Goal: Register for event/course

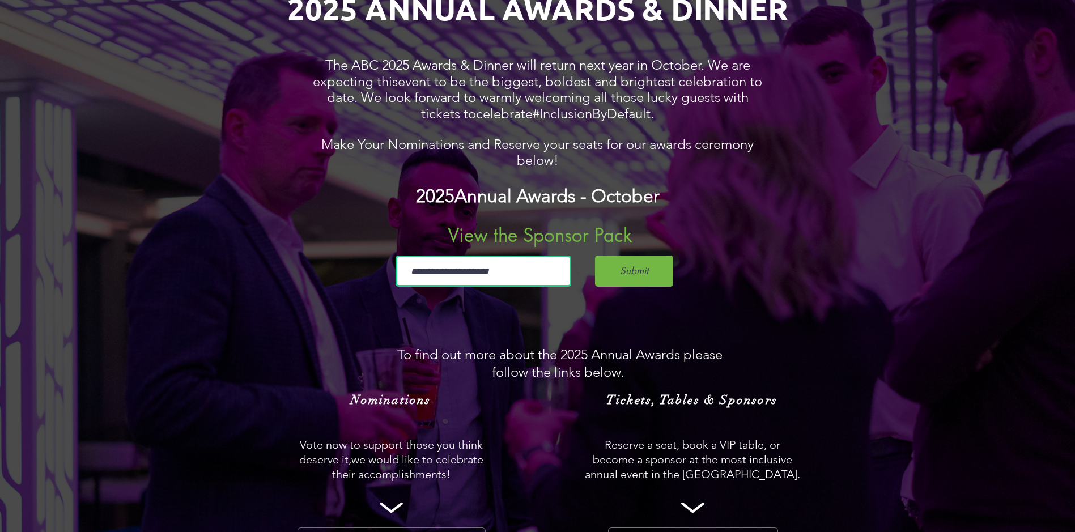
scroll to position [906, 0]
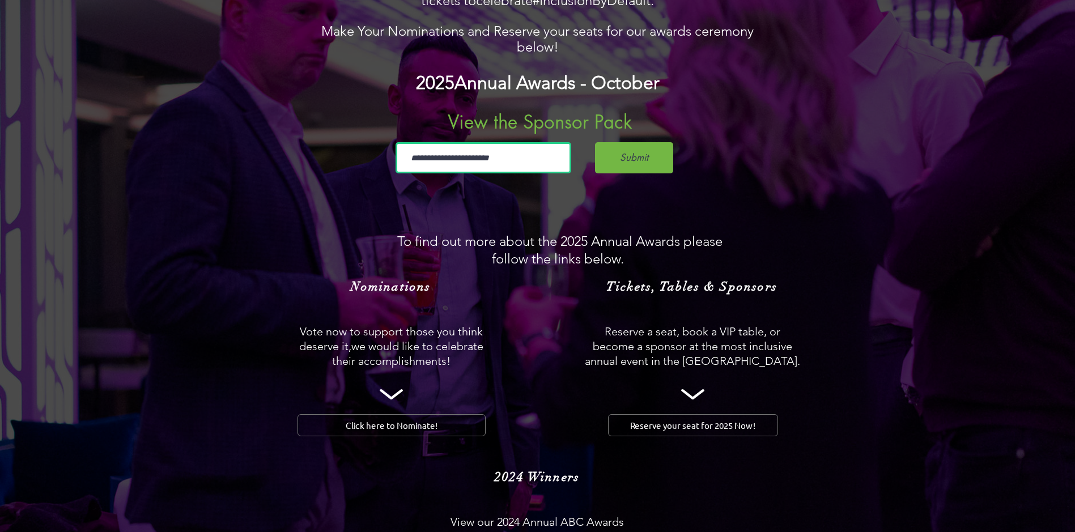
click at [695, 389] on icon at bounding box center [692, 394] width 23 height 10
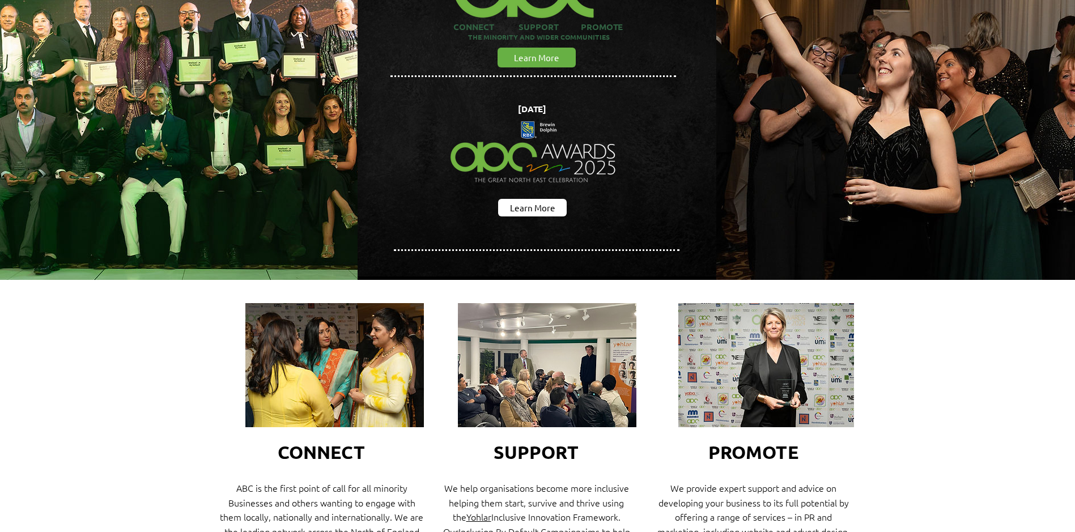
scroll to position [0, 0]
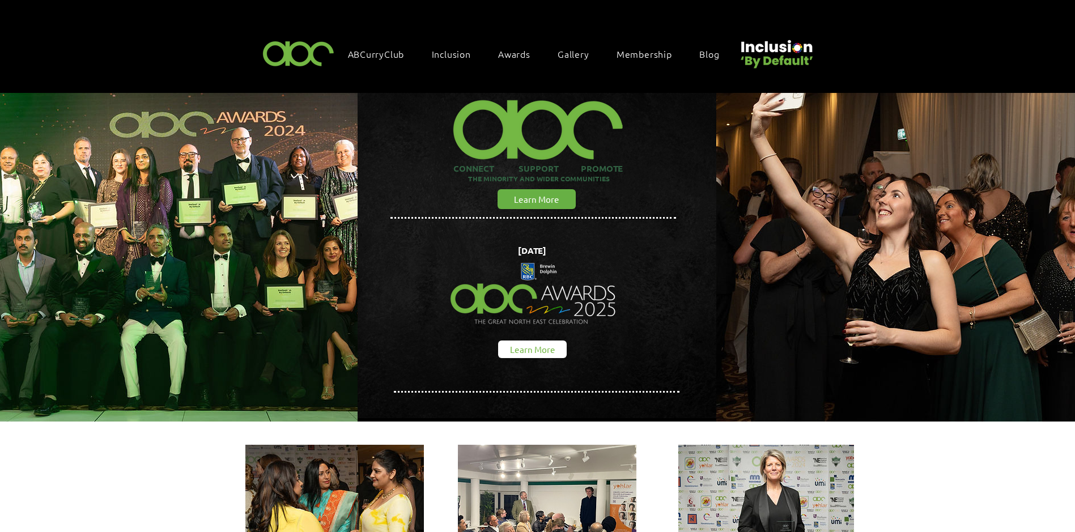
click at [527, 343] on span "Learn More" at bounding box center [532, 349] width 45 height 12
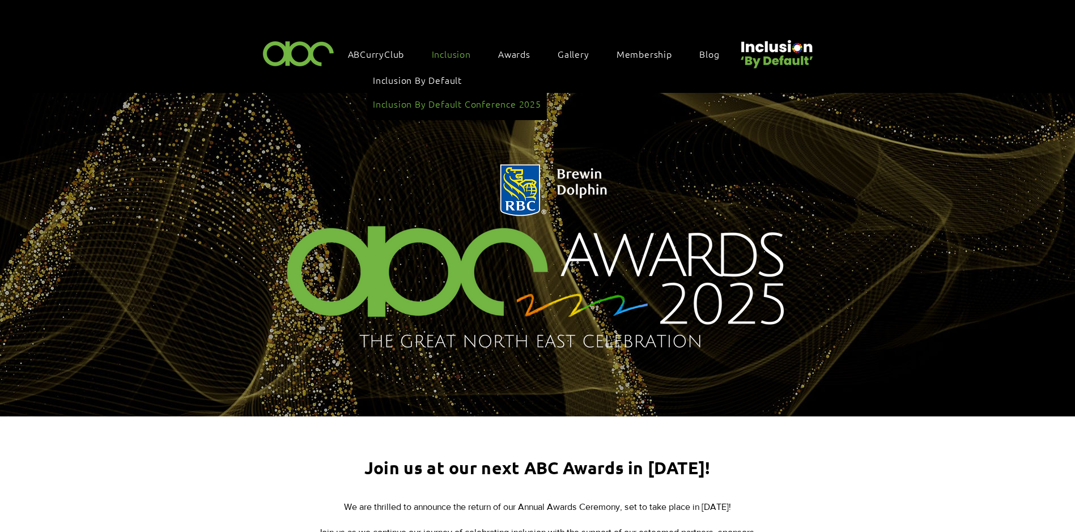
click at [479, 97] on span "Inclusion By Default Conference 2025" at bounding box center [457, 103] width 168 height 12
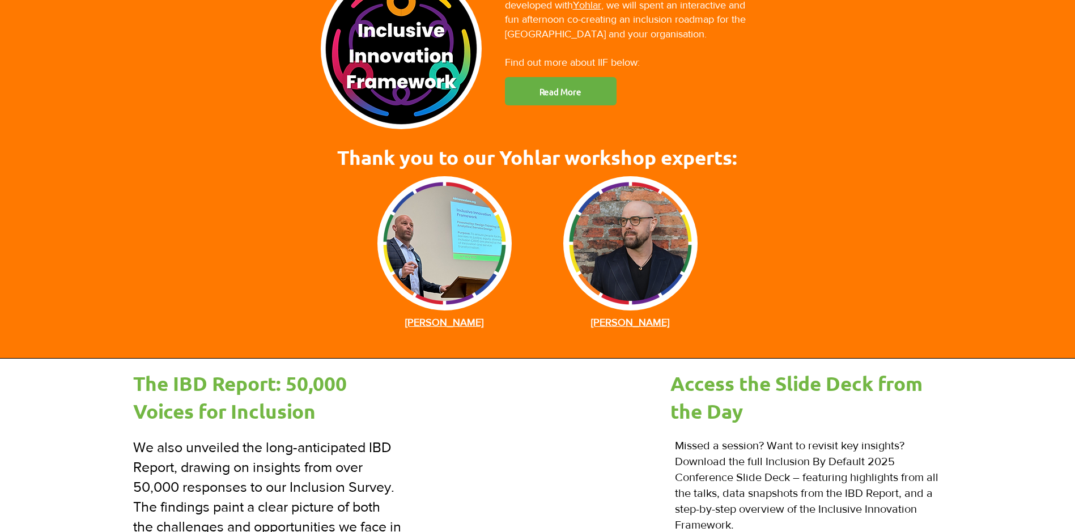
scroll to position [1756, 0]
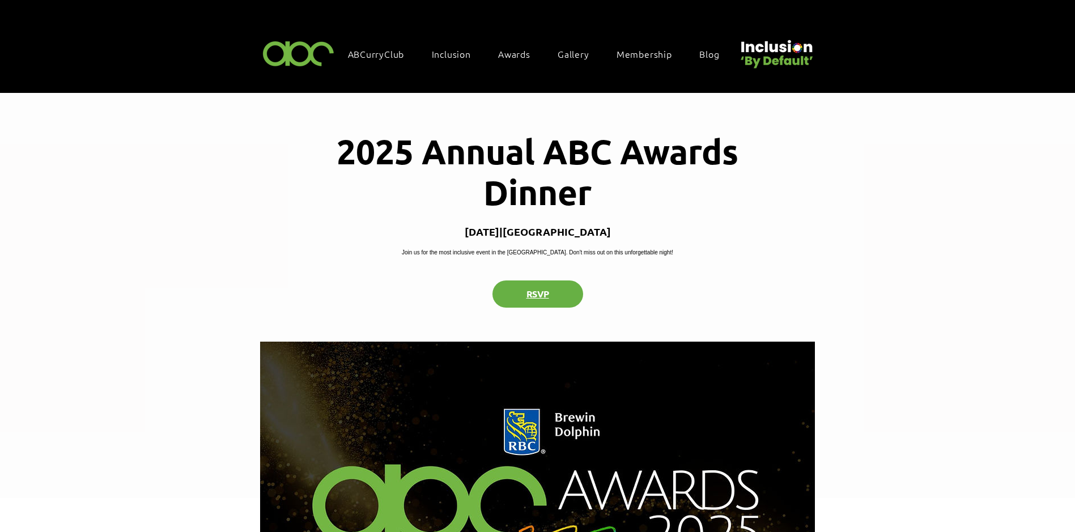
click at [540, 308] on button "RSVP" at bounding box center [537, 293] width 91 height 27
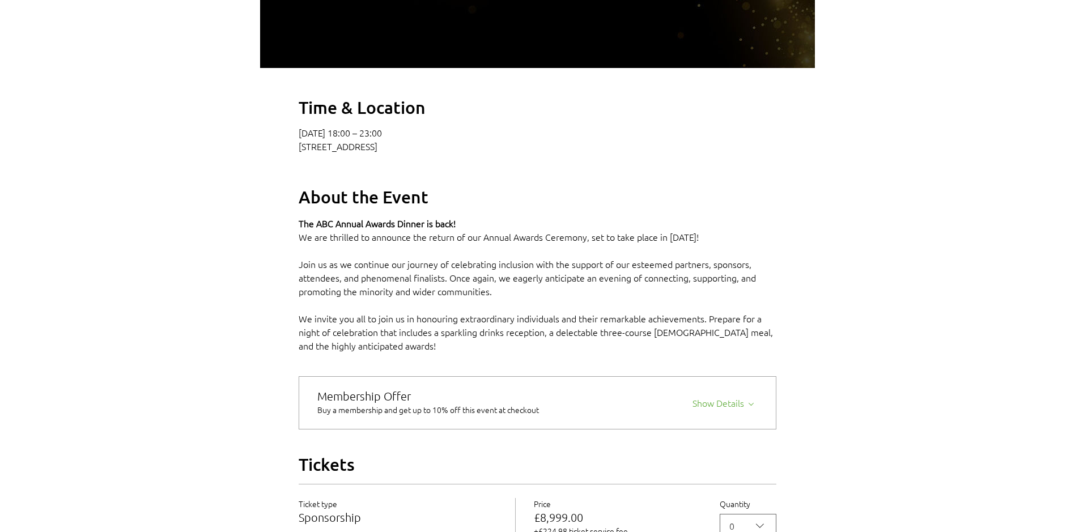
scroll to position [582, 0]
